Goal: Transaction & Acquisition: Purchase product/service

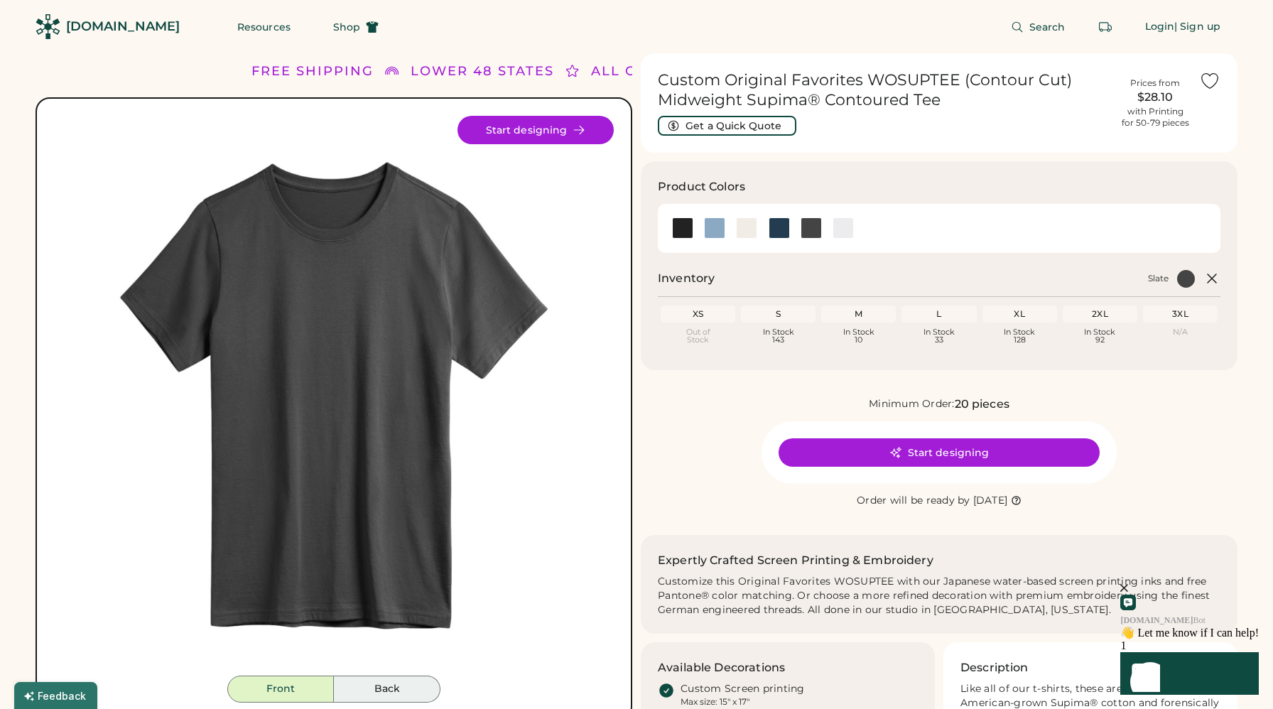
click at [377, 690] on button "Back" at bounding box center [387, 689] width 107 height 27
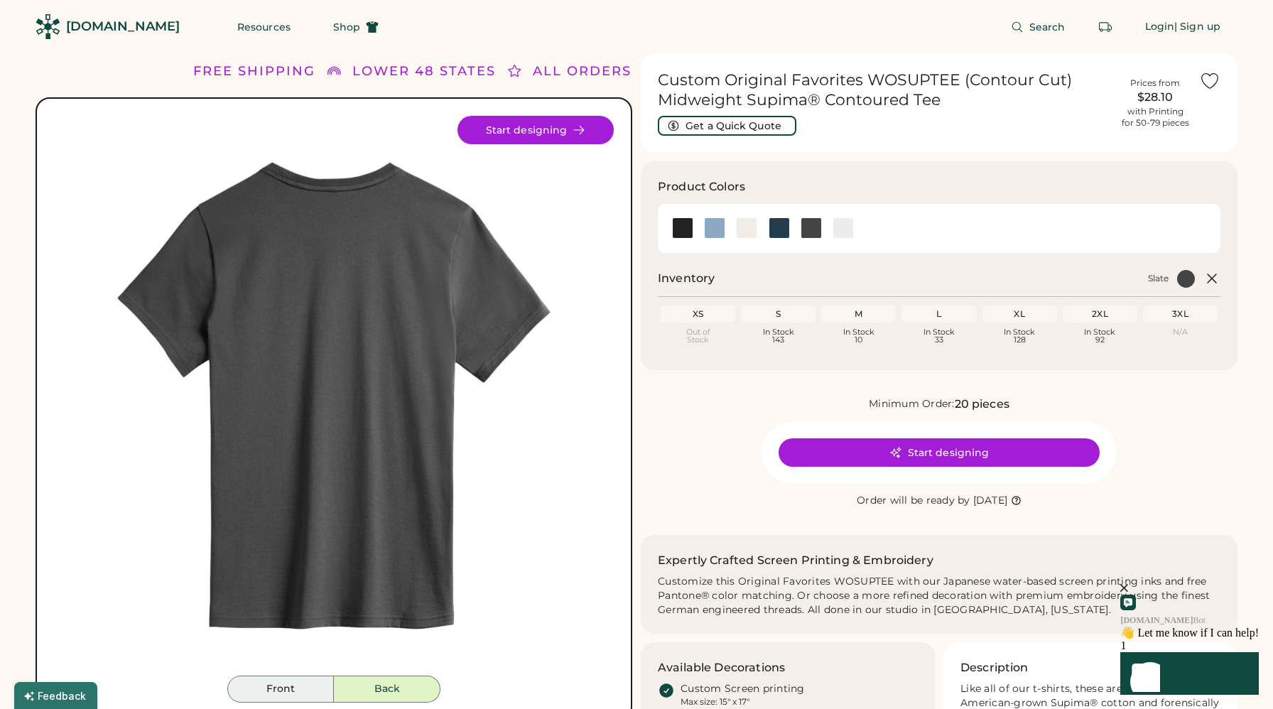
click at [273, 699] on button "Front" at bounding box center [280, 689] width 107 height 27
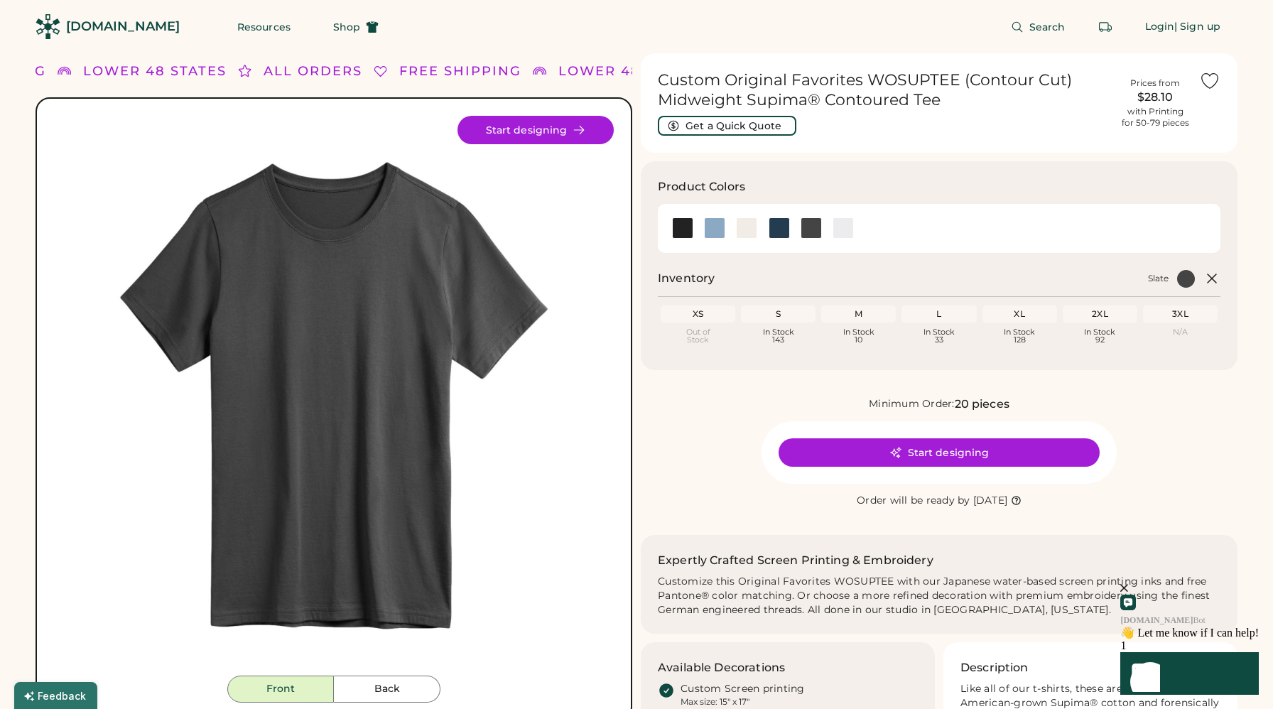
click at [1190, 450] on div "Minimum Order: 20 pieces Start designing Order will be ready by Friday, Oct. 31" at bounding box center [939, 453] width 597 height 114
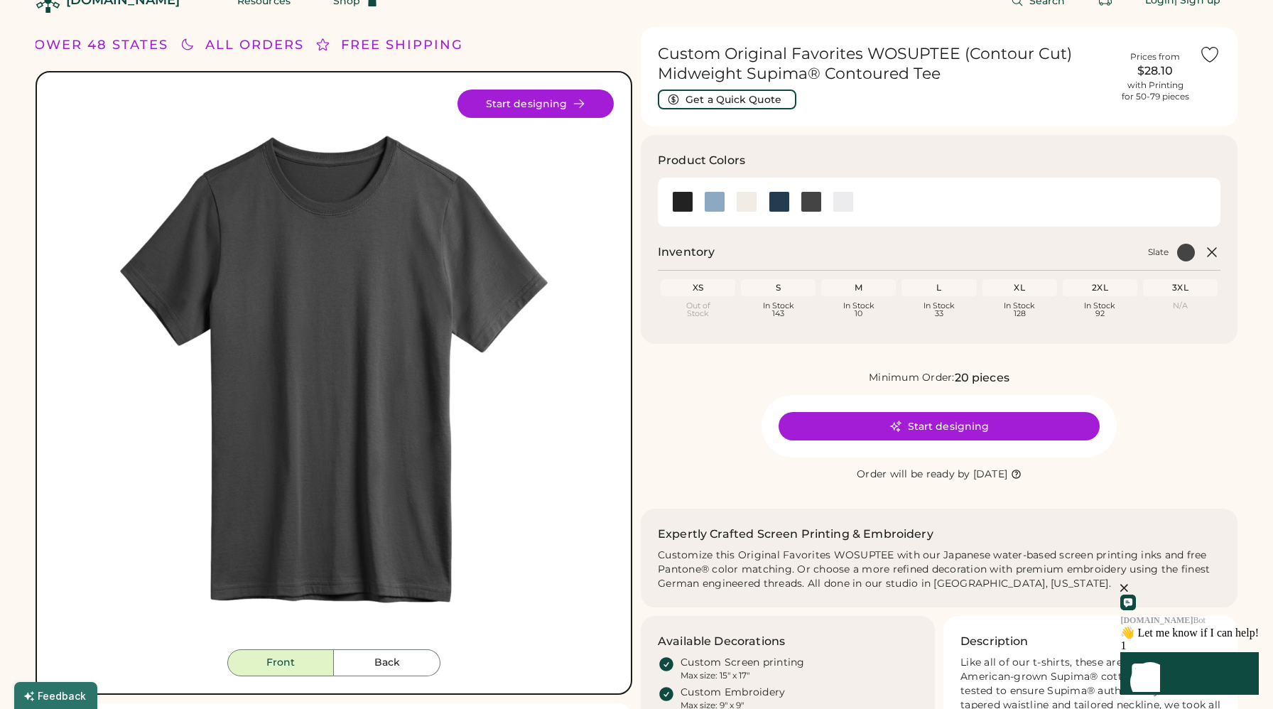
scroll to position [28, 0]
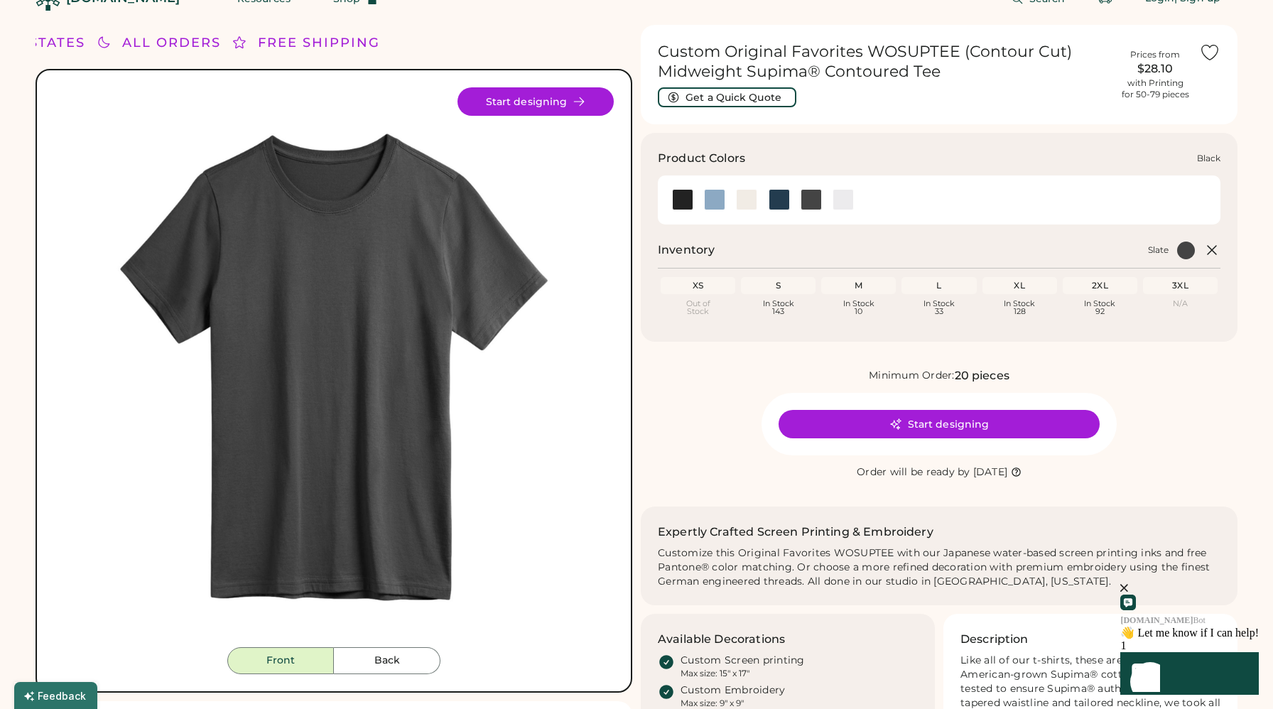
click at [676, 200] on div at bounding box center [682, 199] width 21 height 21
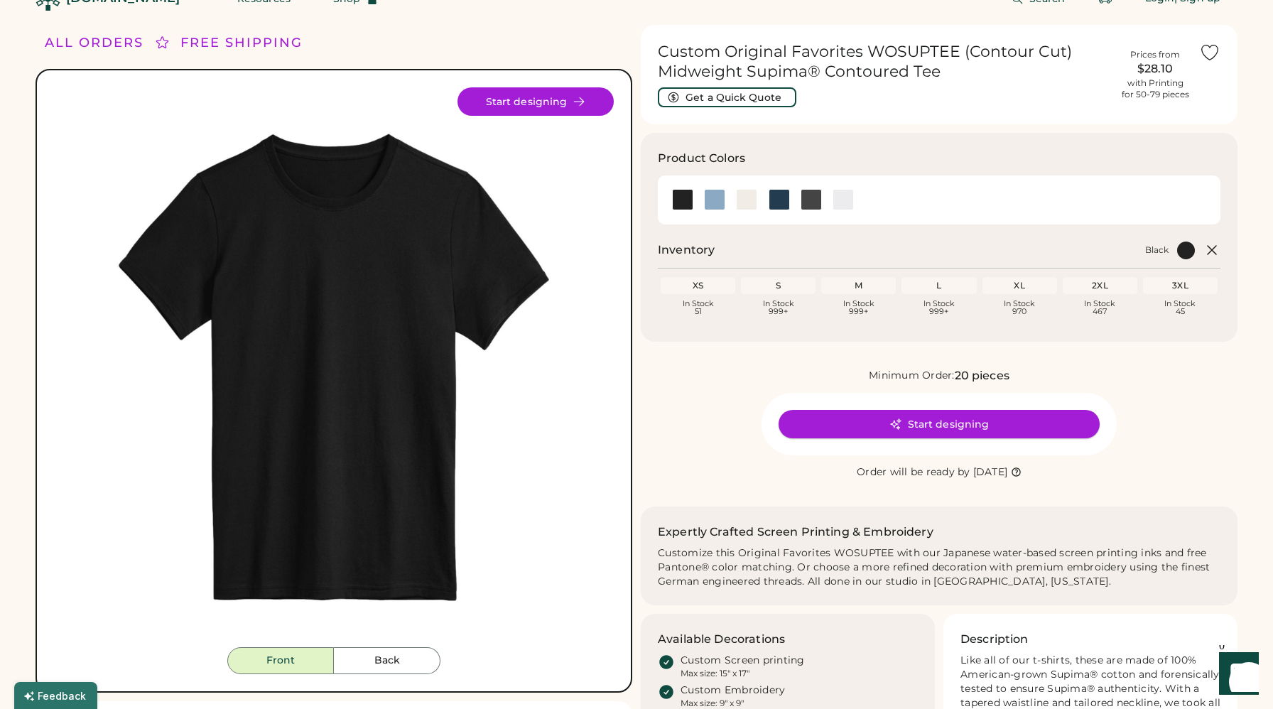
click at [899, 423] on icon at bounding box center [896, 424] width 13 height 13
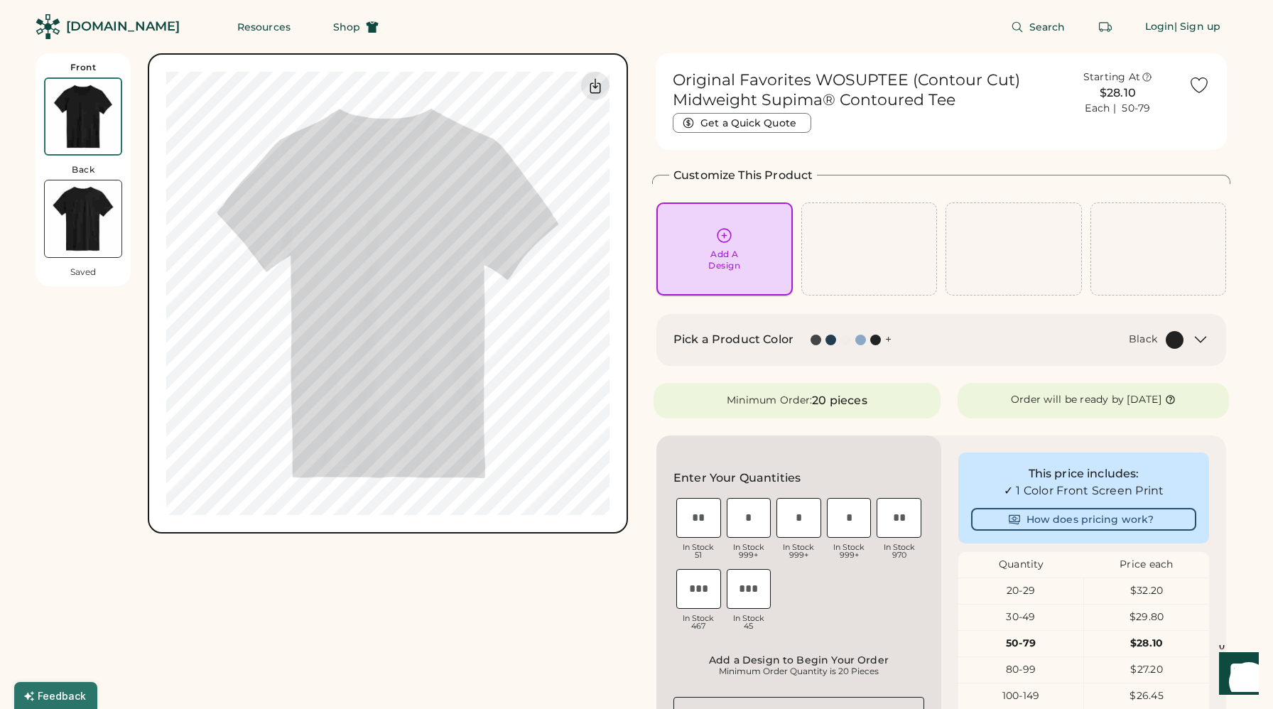
click at [727, 239] on icon at bounding box center [724, 236] width 18 height 18
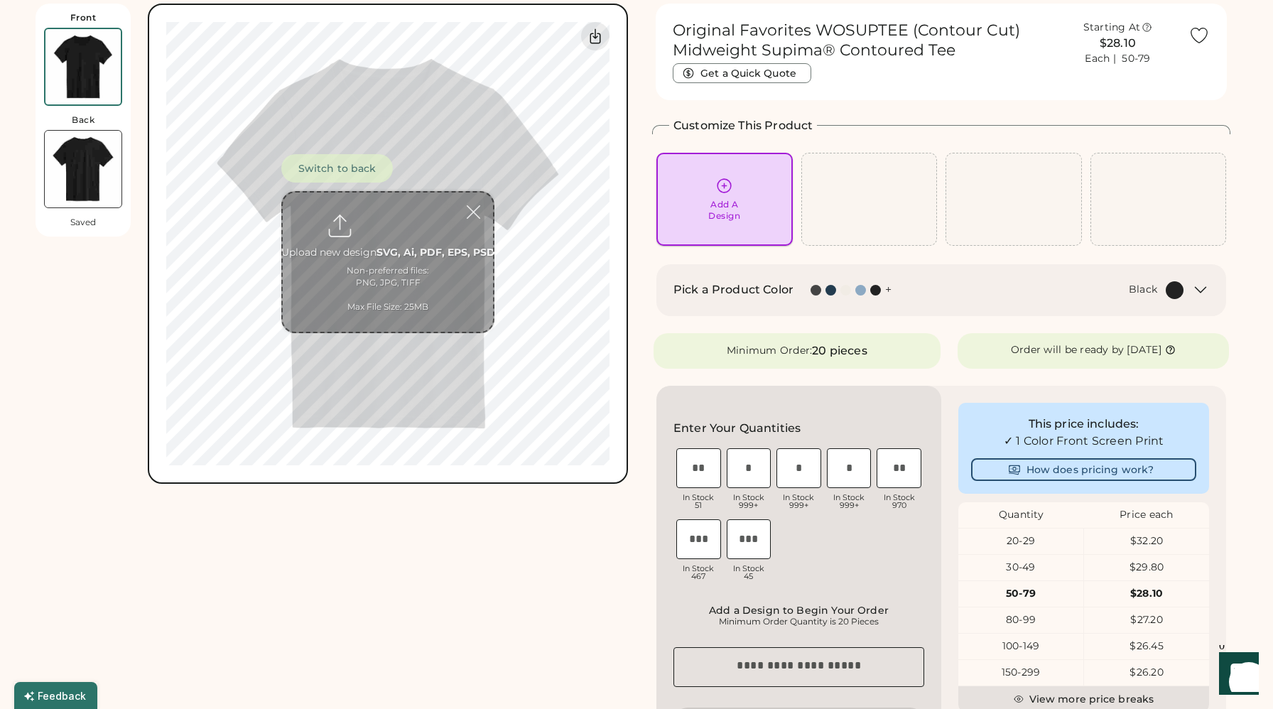
scroll to position [53, 0]
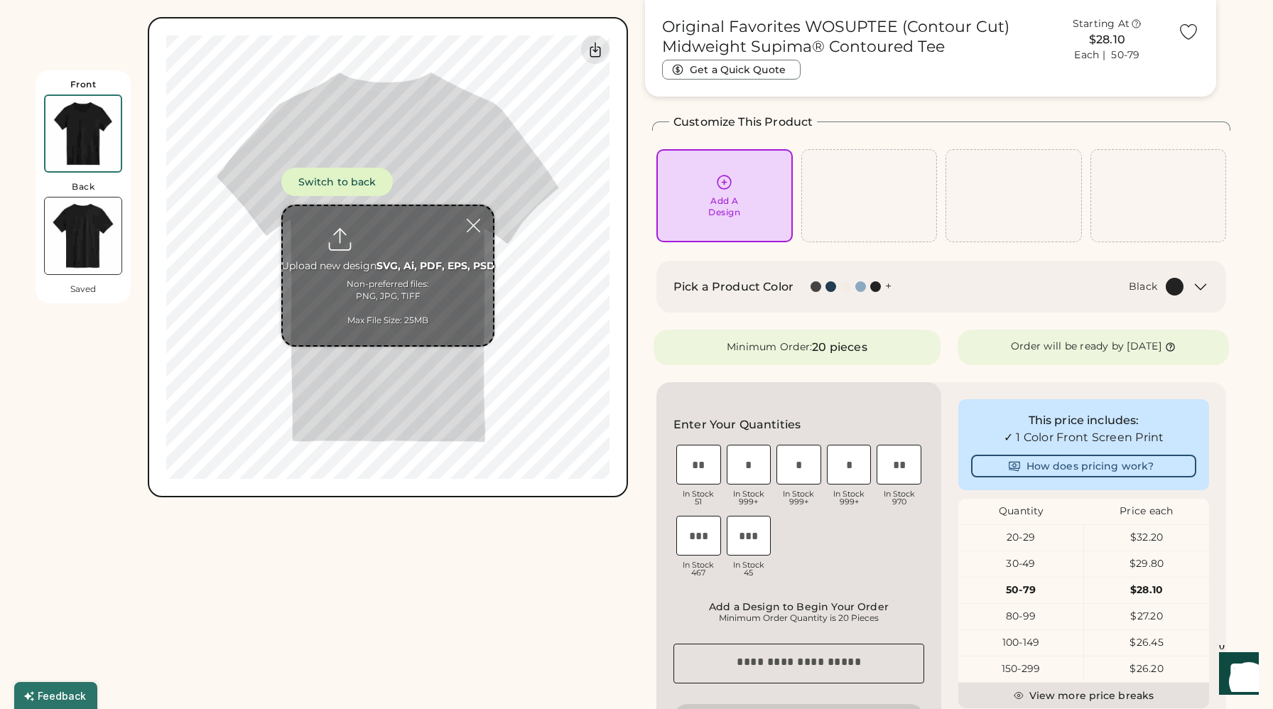
click at [389, 231] on input "file" at bounding box center [388, 275] width 210 height 139
type input "**********"
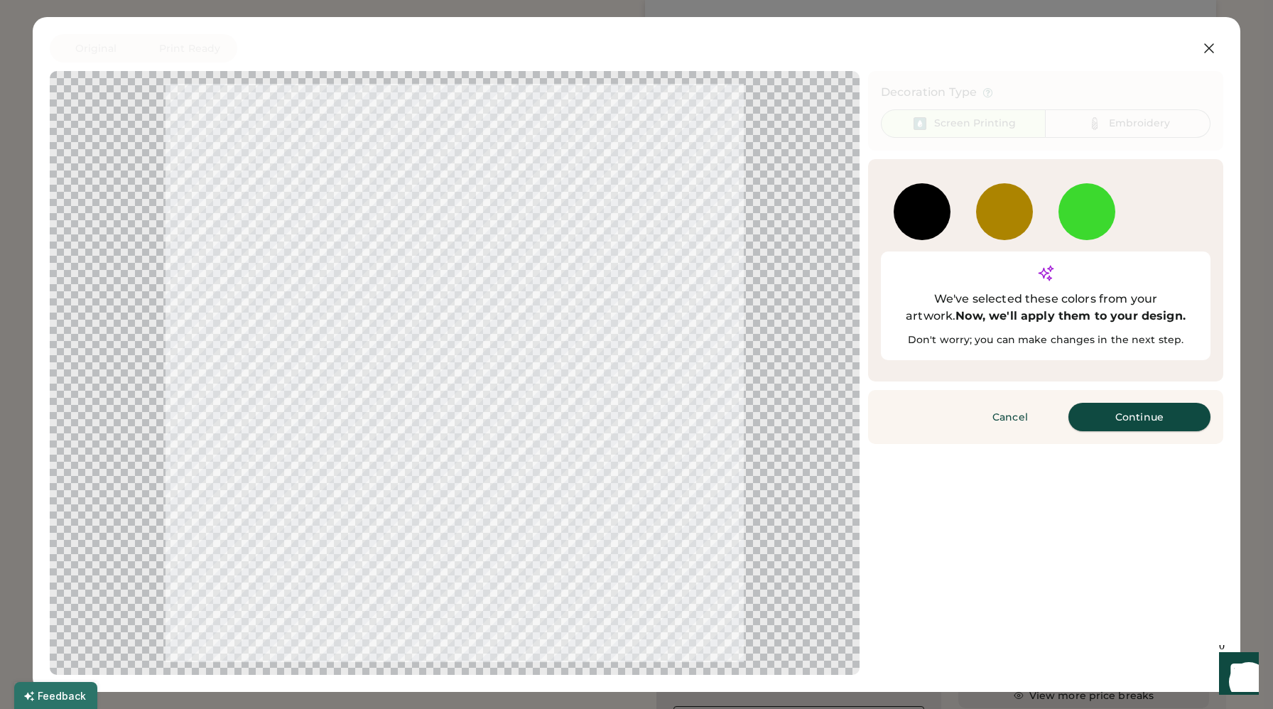
click at [1130, 403] on button "Continue" at bounding box center [1140, 417] width 142 height 28
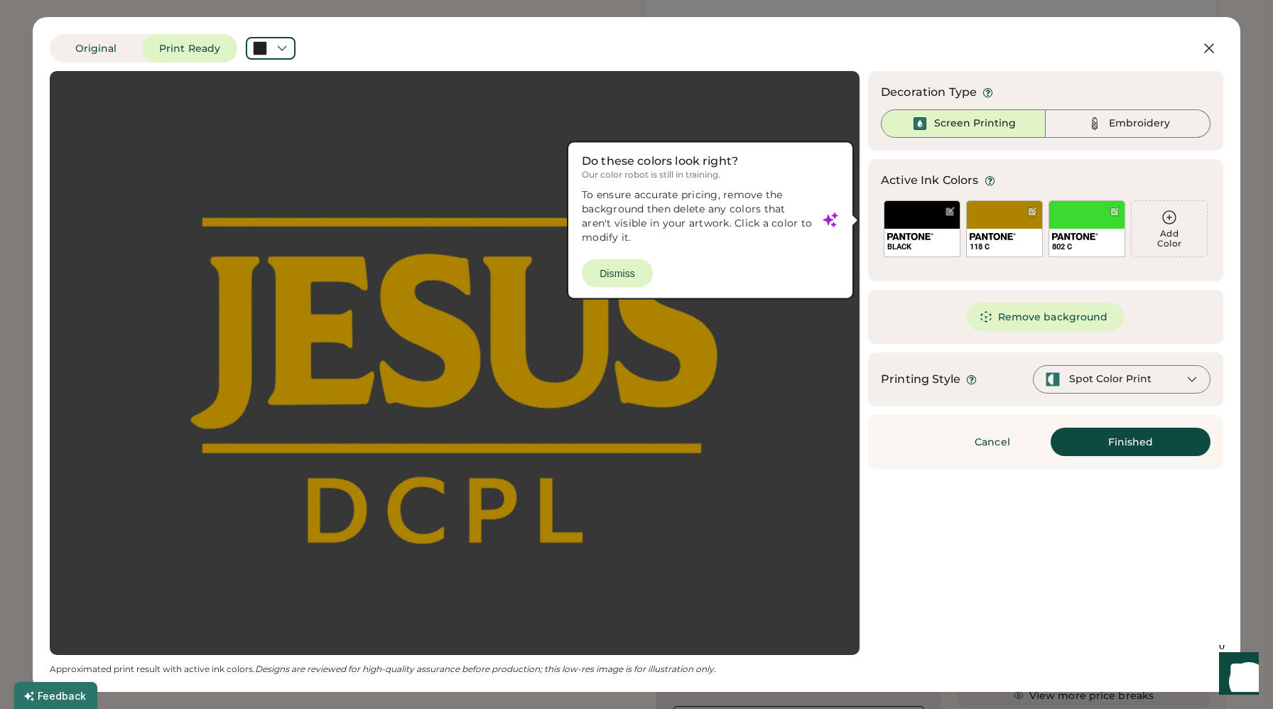
click at [615, 269] on div at bounding box center [455, 363] width 784 height 558
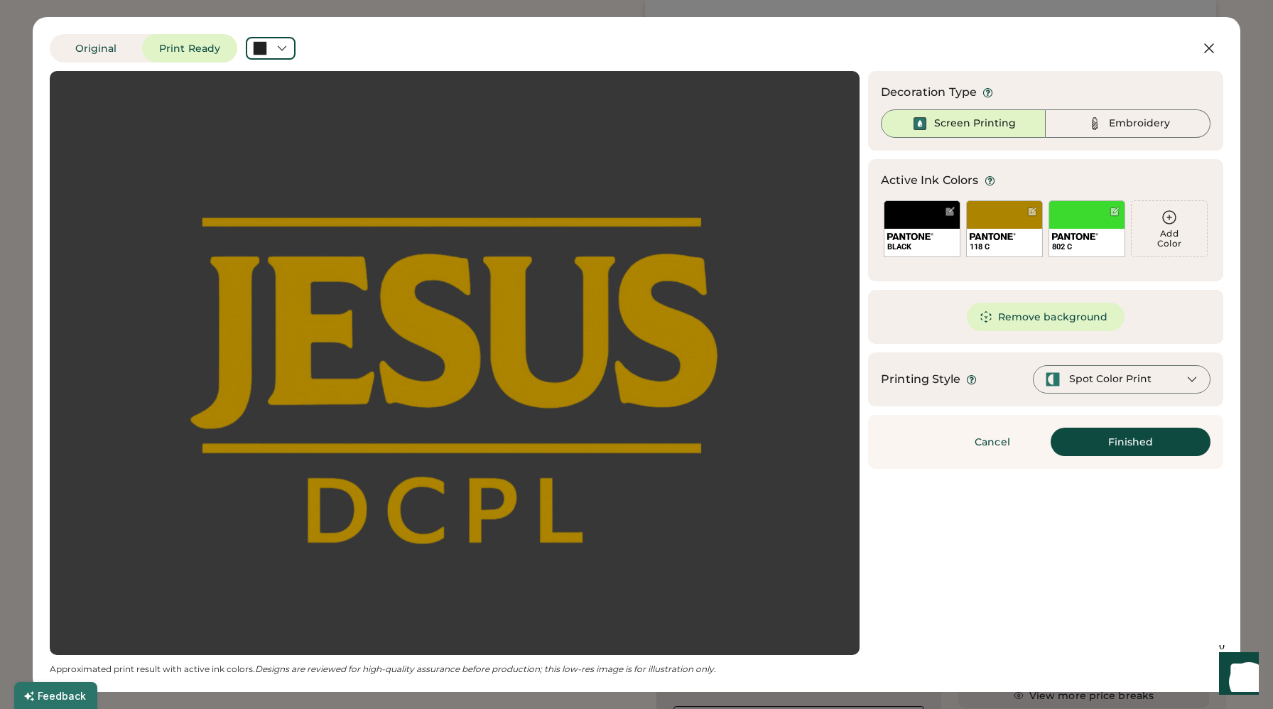
scroll to position [0, 0]
click at [1196, 379] on icon at bounding box center [1192, 379] width 13 height 13
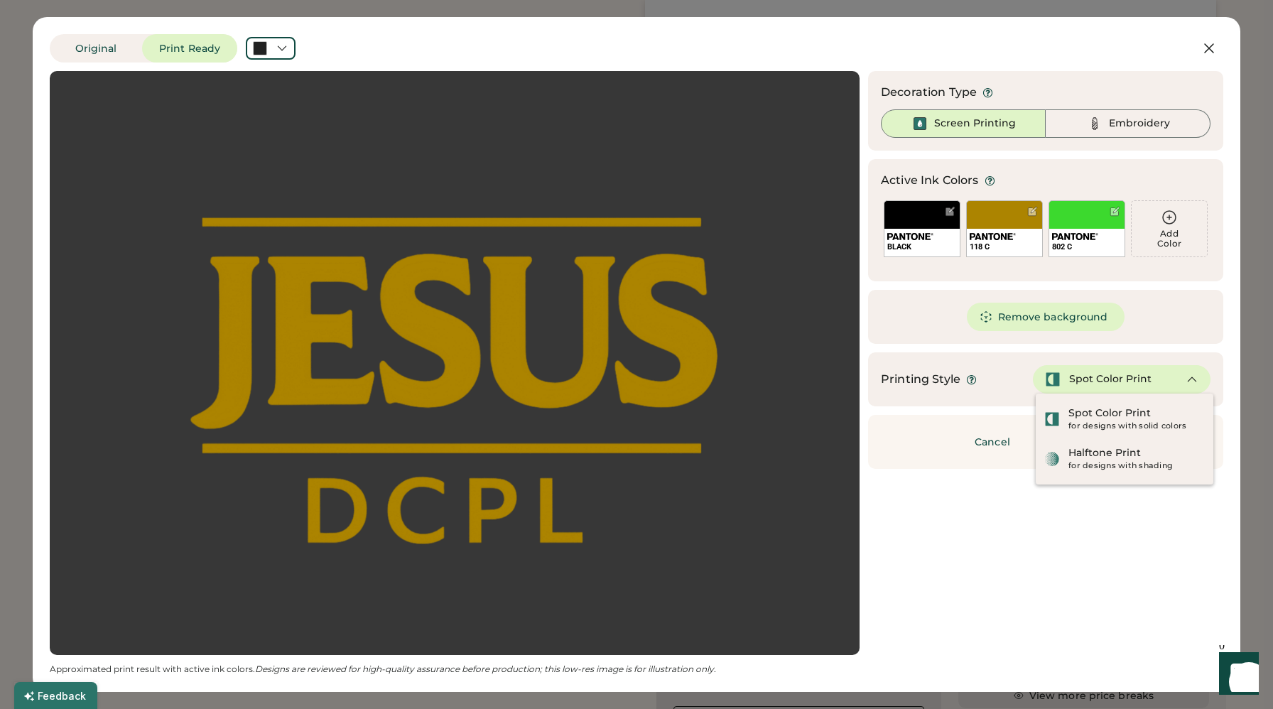
click at [1196, 377] on icon at bounding box center [1192, 379] width 13 height 13
click at [1025, 569] on div "Updating Image Approximated print result with active ink colors. Designs are re…" at bounding box center [637, 373] width 1174 height 604
click at [996, 523] on div "Updating Image Approximated print result with active ink colors. Designs are re…" at bounding box center [637, 373] width 1174 height 604
click at [1206, 306] on div "Remove background" at bounding box center [1045, 317] width 355 height 54
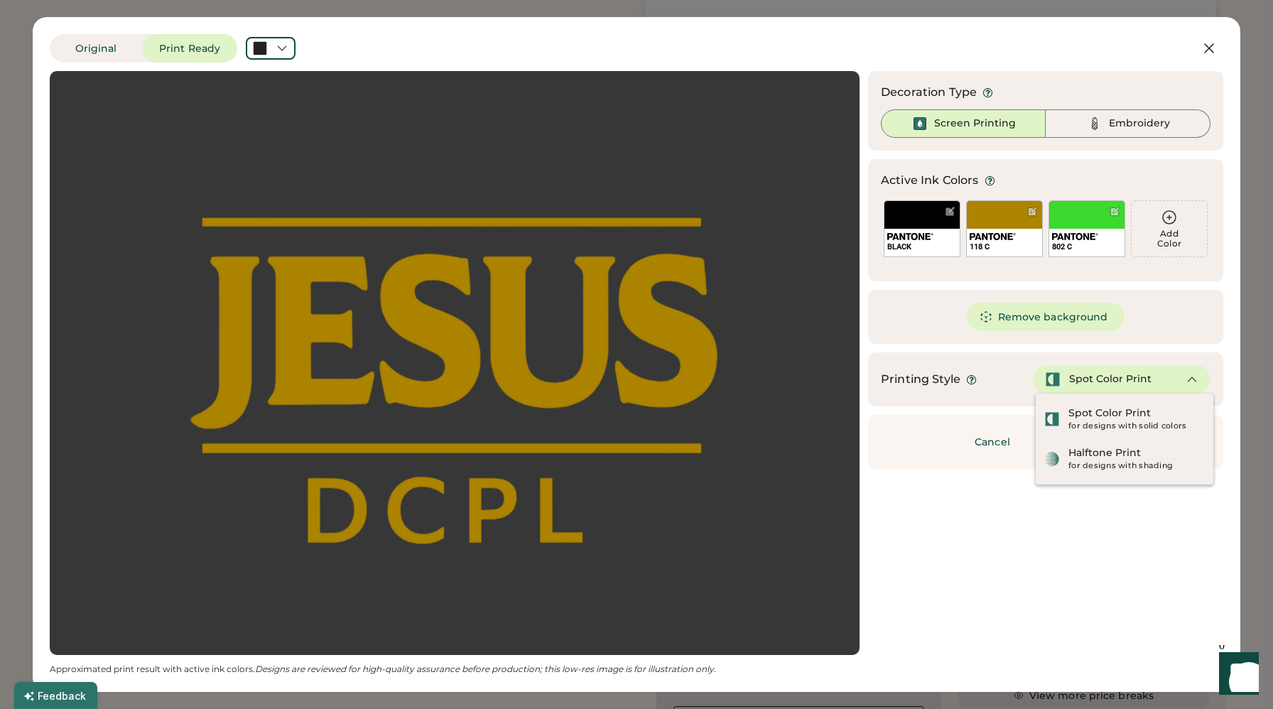
click at [1037, 598] on div "Updating Image Approximated print result with active ink colors. Designs are re…" at bounding box center [637, 373] width 1174 height 604
click at [1018, 319] on button "Remove background" at bounding box center [1046, 317] width 158 height 28
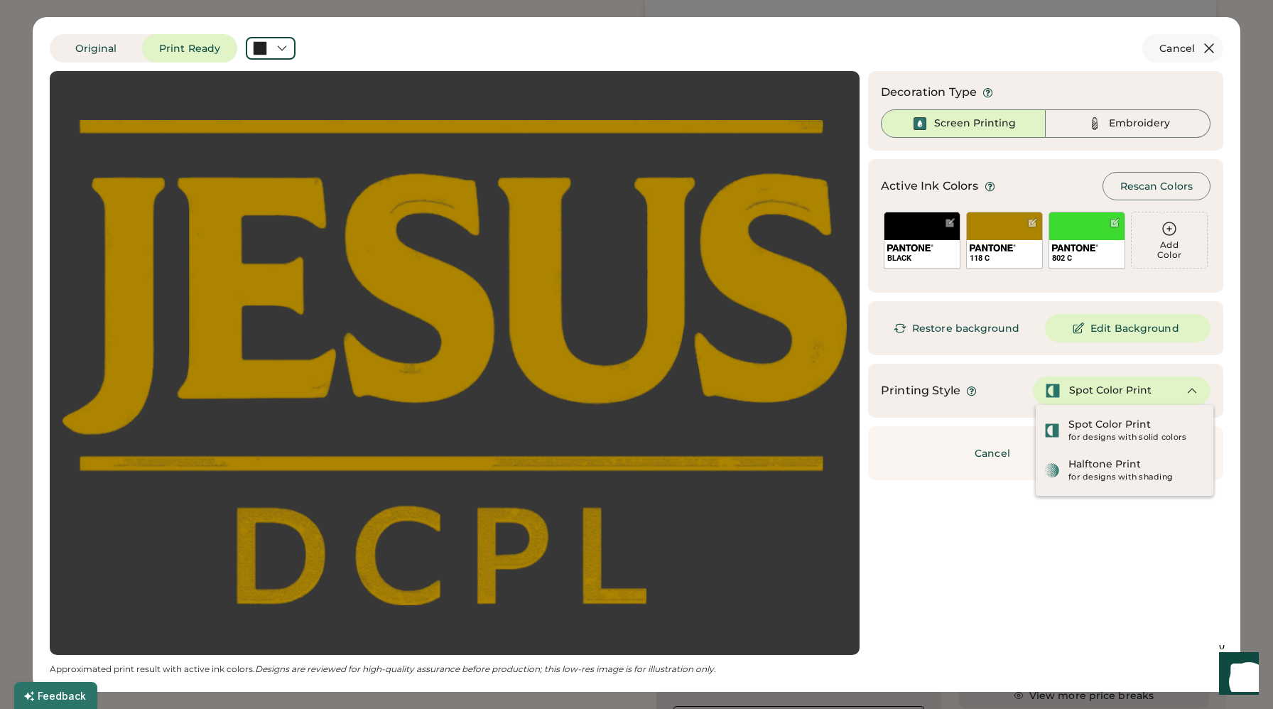
click at [1208, 50] on icon at bounding box center [1209, 48] width 17 height 17
